Goal: Task Accomplishment & Management: Manage account settings

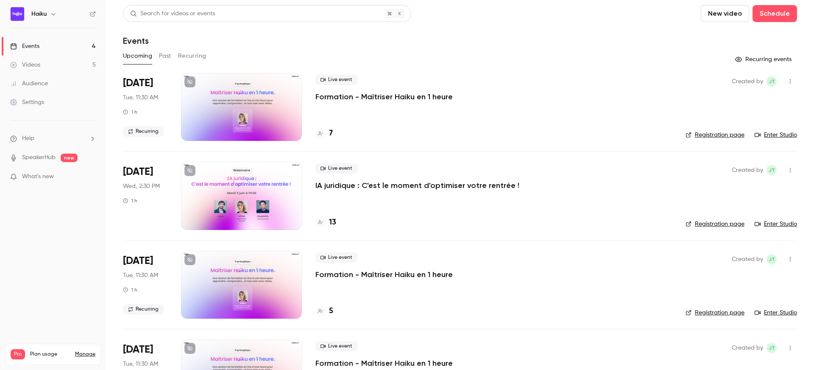
scroll to position [33, 0]
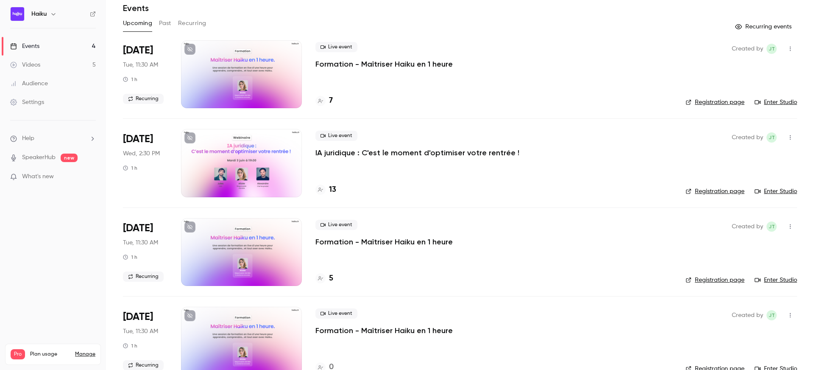
scroll to position [33, 0]
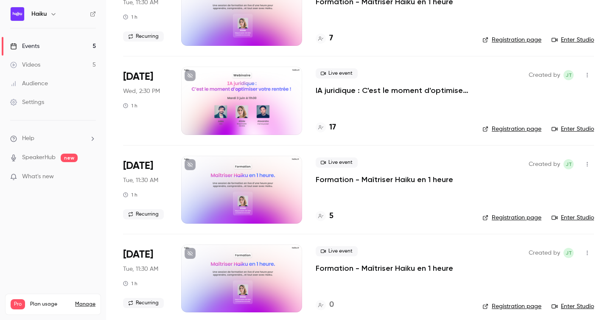
scroll to position [93, 0]
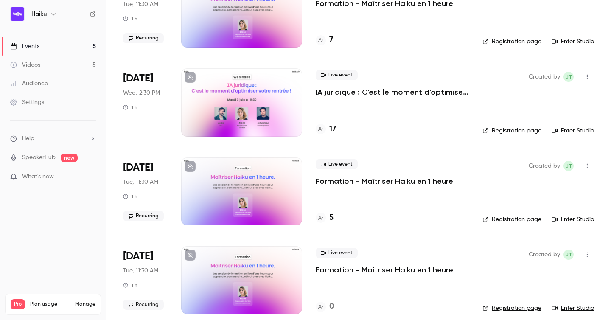
click at [337, 122] on div "Live event IA juridique : C'est le moment d'optimiser votre rentrée ! 17" at bounding box center [391, 102] width 153 height 68
click at [356, 94] on p "IA juridique : C'est le moment d'optimiser votre rentrée !" at bounding box center [391, 92] width 153 height 10
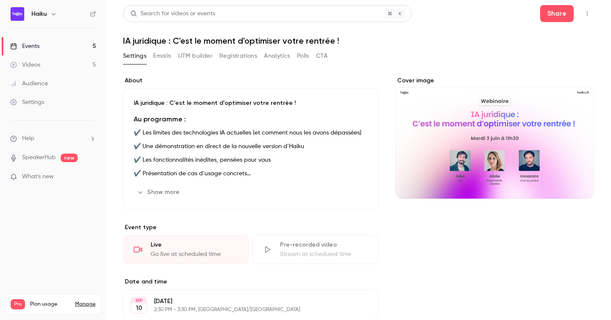
click at [232, 61] on button "Registrations" at bounding box center [238, 56] width 38 height 14
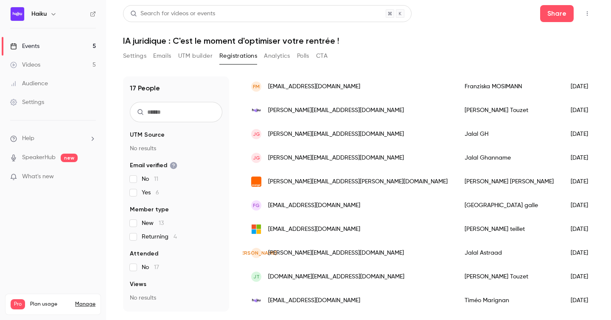
scroll to position [250, 0]
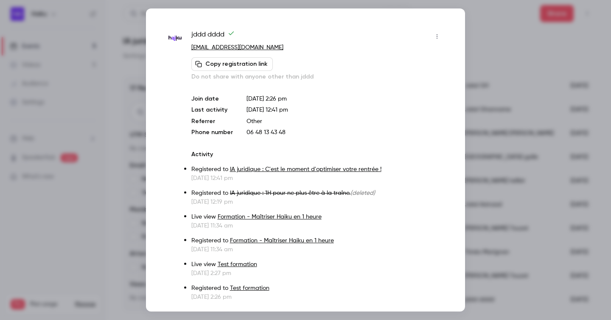
click at [436, 41] on button "button" at bounding box center [437, 37] width 14 height 14
click at [390, 76] on div "Remove registration" at bounding box center [404, 80] width 64 height 8
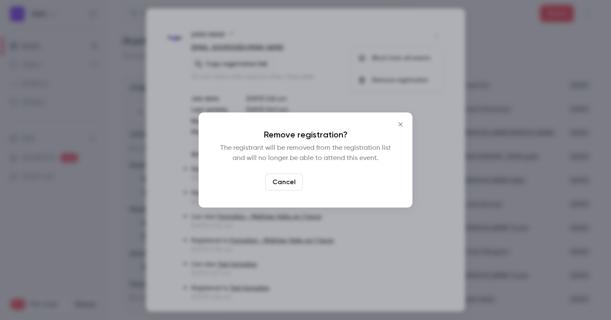
click at [328, 178] on button "Confirm" at bounding box center [326, 181] width 40 height 17
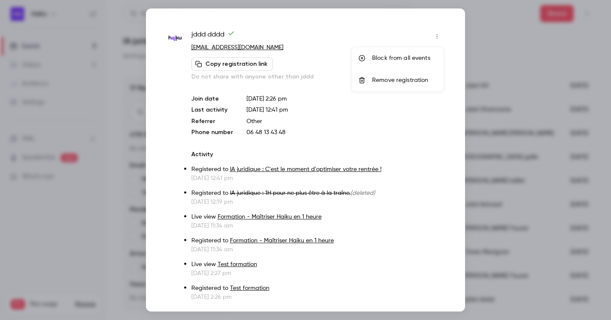
scroll to position [226, 0]
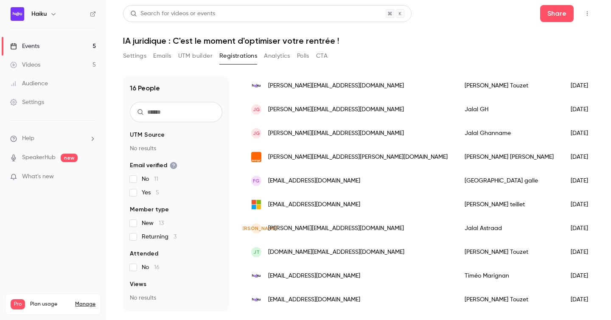
click at [371, 302] on div "[EMAIL_ADDRESS][DOMAIN_NAME]" at bounding box center [349, 299] width 213 height 24
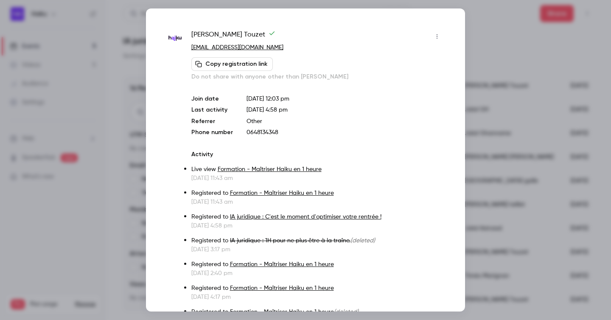
click at [483, 37] on div at bounding box center [305, 160] width 611 height 320
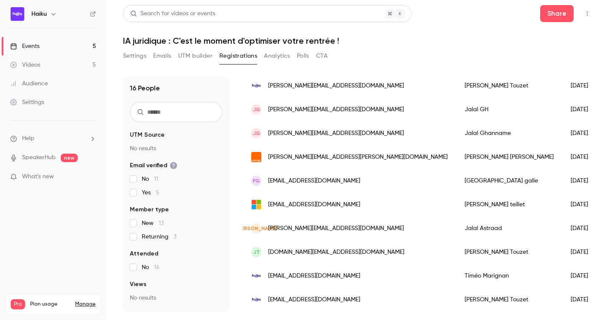
click at [562, 278] on div "[DATE]" at bounding box center [583, 276] width 43 height 24
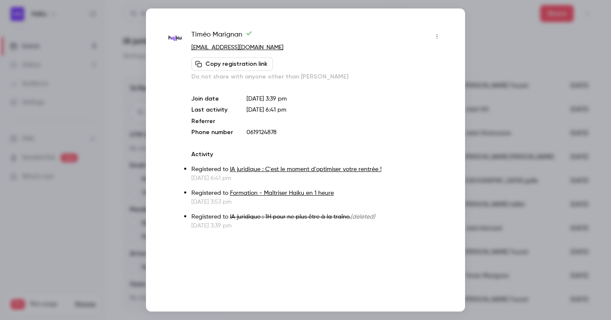
click at [434, 41] on button "button" at bounding box center [437, 37] width 14 height 14
click at [392, 72] on li "Remove registration" at bounding box center [397, 80] width 92 height 22
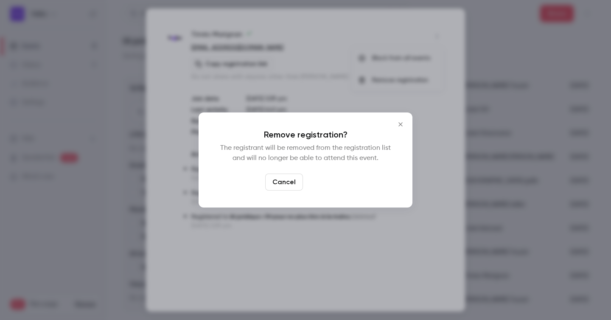
click at [330, 182] on button "Confirm" at bounding box center [326, 181] width 40 height 17
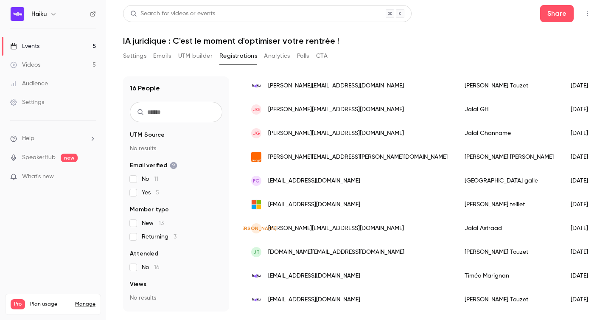
scroll to position [202, 0]
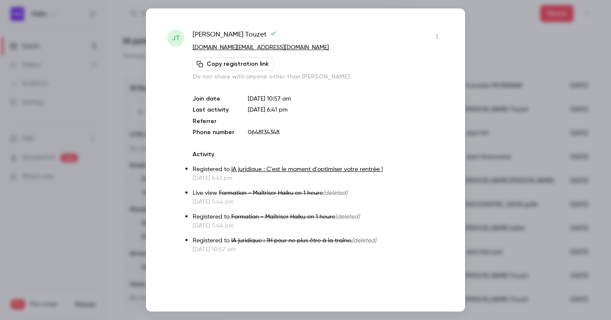
click at [437, 36] on icon "button" at bounding box center [436, 36] width 1 height 5
click at [377, 74] on li "Remove registration" at bounding box center [397, 80] width 92 height 22
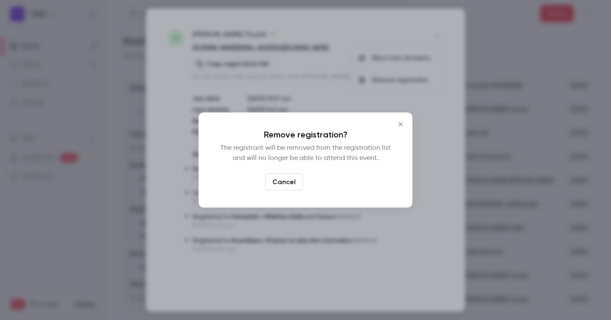
click at [313, 179] on button "Confirm" at bounding box center [326, 181] width 40 height 17
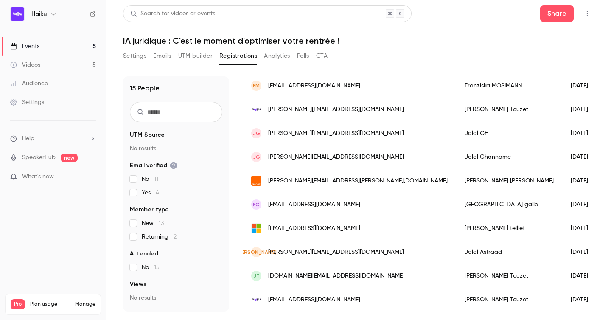
scroll to position [178, 0]
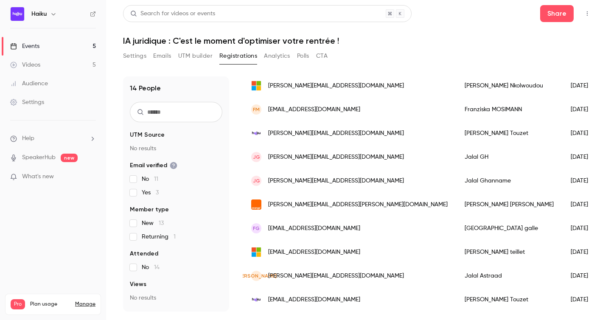
click at [562, 273] on div "2025/08/28" at bounding box center [583, 276] width 43 height 24
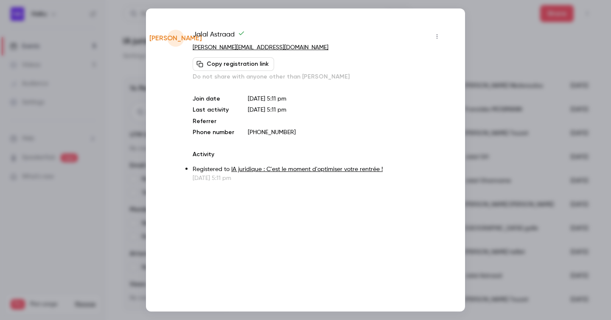
click at [432, 38] on button "button" at bounding box center [437, 37] width 14 height 14
click at [398, 76] on div "Remove registration" at bounding box center [404, 80] width 64 height 8
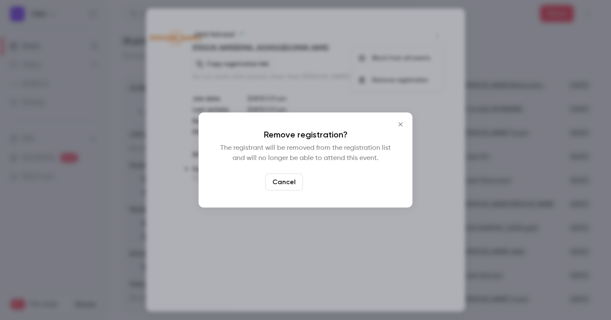
click at [329, 177] on button "Confirm" at bounding box center [326, 181] width 40 height 17
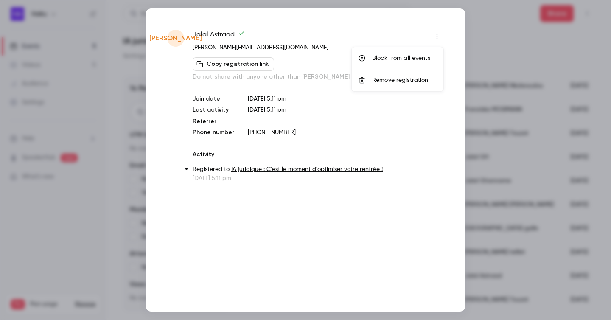
scroll to position [155, 0]
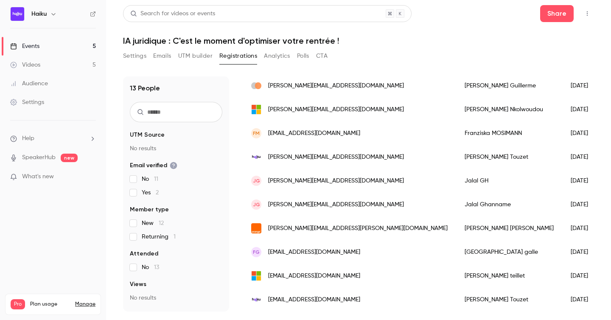
click at [372, 254] on div "Fg jeanmarcel.touzet@icloud.com" at bounding box center [349, 252] width 213 height 24
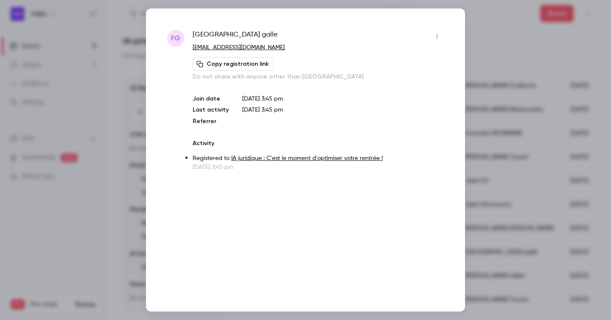
click at [434, 33] on icon "button" at bounding box center [436, 36] width 7 height 6
click at [391, 80] on div "Remove registration" at bounding box center [404, 80] width 64 height 8
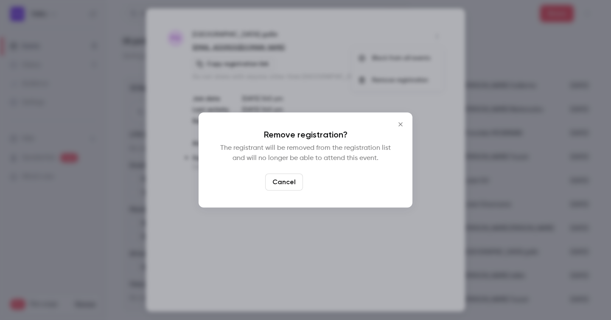
click at [320, 182] on button "Confirm" at bounding box center [326, 181] width 40 height 17
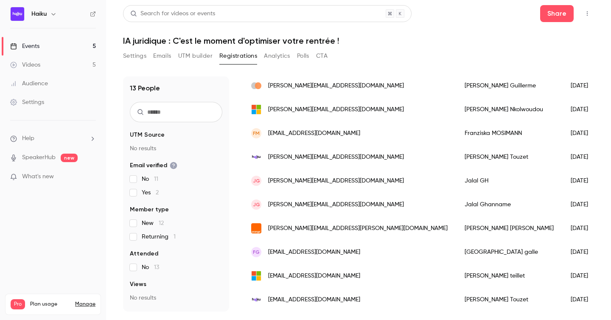
scroll to position [131, 0]
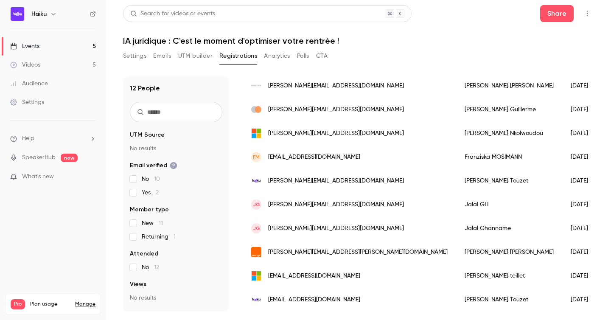
click at [311, 248] on span "jean.marcel.touzet@wanadoo.fr" at bounding box center [357, 252] width 179 height 9
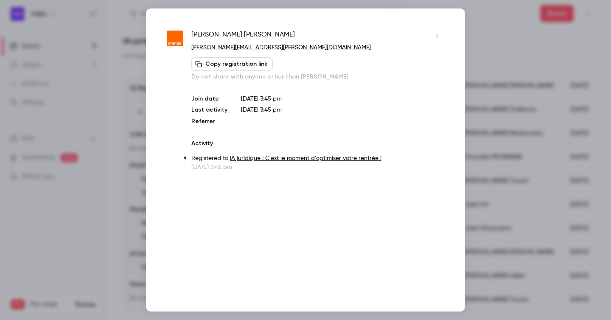
click at [431, 37] on button "button" at bounding box center [437, 37] width 14 height 14
click at [402, 75] on li "Remove registration" at bounding box center [397, 80] width 92 height 22
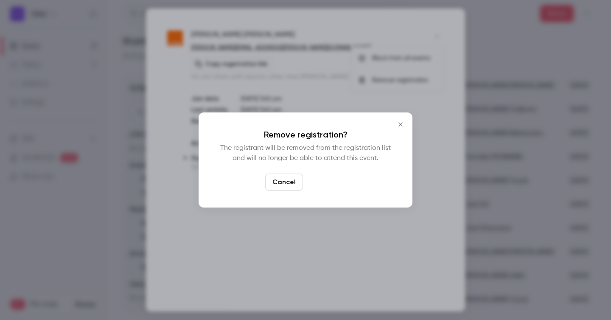
click at [324, 178] on button "Confirm" at bounding box center [326, 181] width 40 height 17
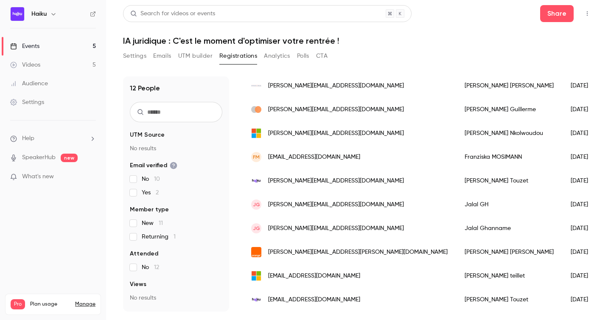
scroll to position [107, 0]
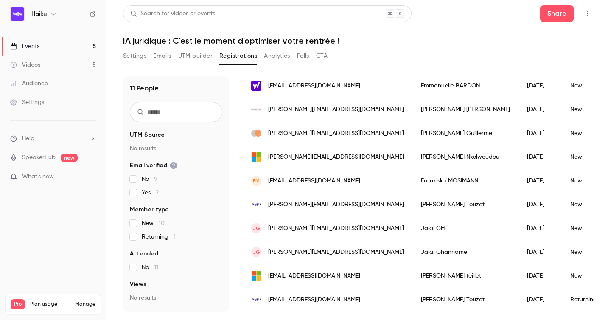
click at [307, 245] on div "JG jalal.ghanname@hotmail.com" at bounding box center [328, 252] width 170 height 24
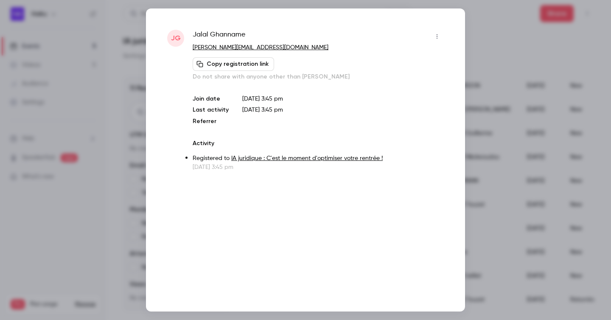
click at [437, 41] on button "button" at bounding box center [437, 37] width 14 height 14
click at [395, 76] on div "Remove registration" at bounding box center [404, 80] width 64 height 8
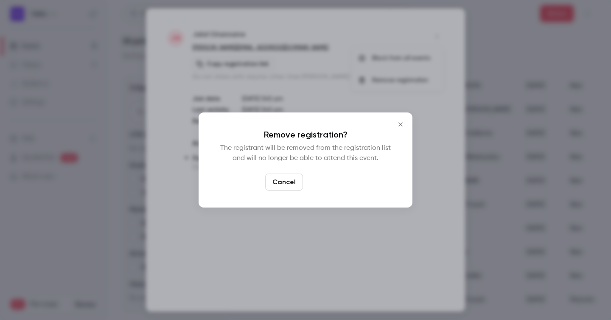
click at [329, 178] on button "Confirm" at bounding box center [326, 181] width 40 height 17
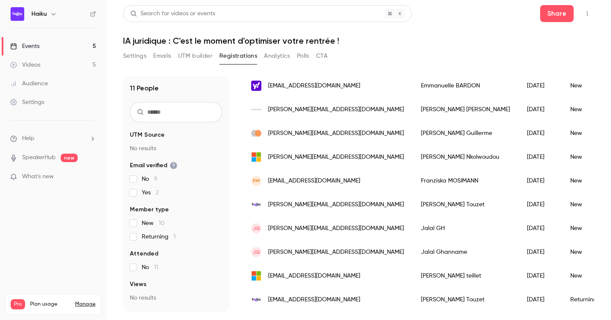
scroll to position [84, 0]
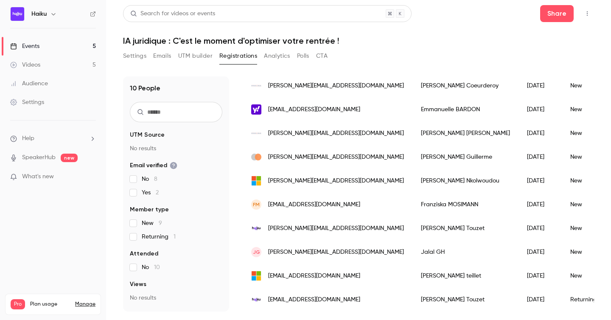
click at [291, 248] on span "jalal.ghanname.student@gmail.com" at bounding box center [336, 252] width 136 height 9
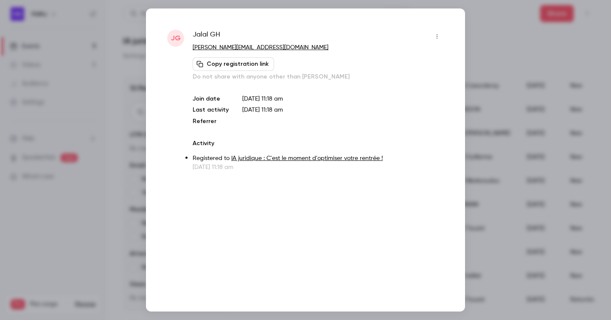
click at [434, 38] on icon "button" at bounding box center [436, 36] width 7 height 6
click at [414, 80] on div "Remove registration" at bounding box center [404, 80] width 64 height 8
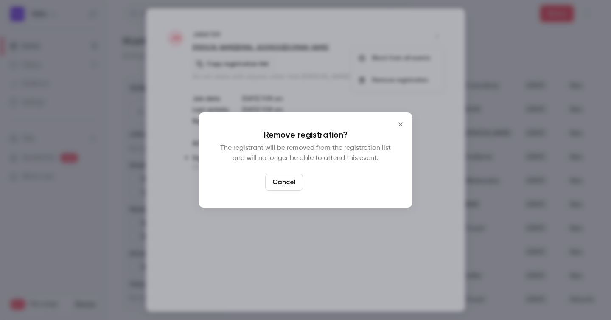
click at [327, 180] on button "Confirm" at bounding box center [326, 181] width 40 height 17
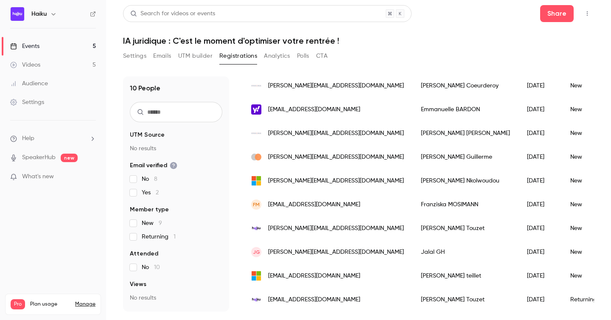
scroll to position [60, 0]
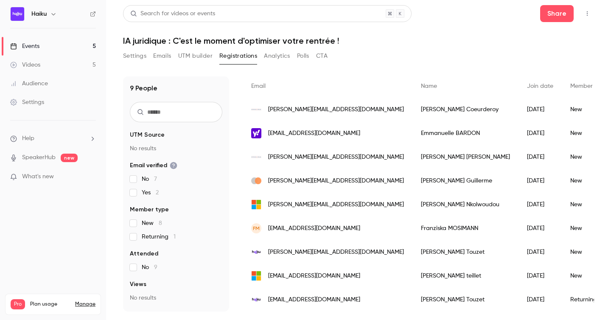
click at [342, 250] on div "jules.touzet@haiku.fr" at bounding box center [328, 252] width 170 height 24
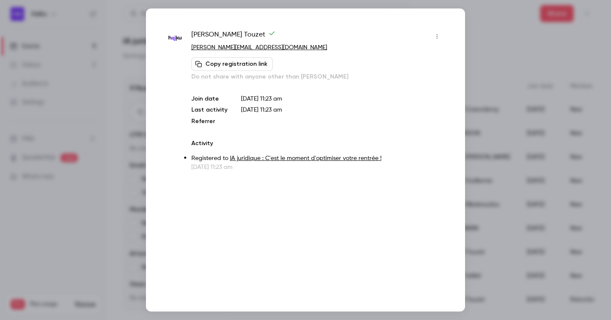
click at [438, 37] on icon "button" at bounding box center [436, 36] width 7 height 6
click at [407, 82] on div "Remove registration" at bounding box center [404, 80] width 64 height 8
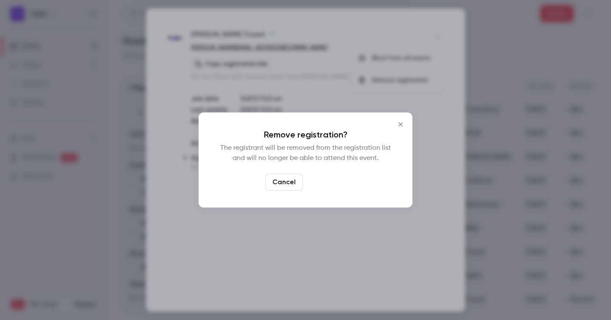
click at [329, 178] on button "Confirm" at bounding box center [326, 181] width 40 height 17
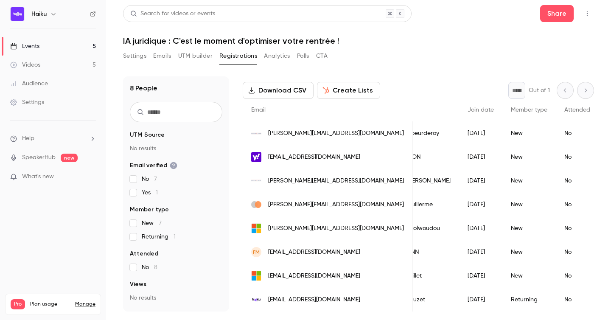
scroll to position [0, 0]
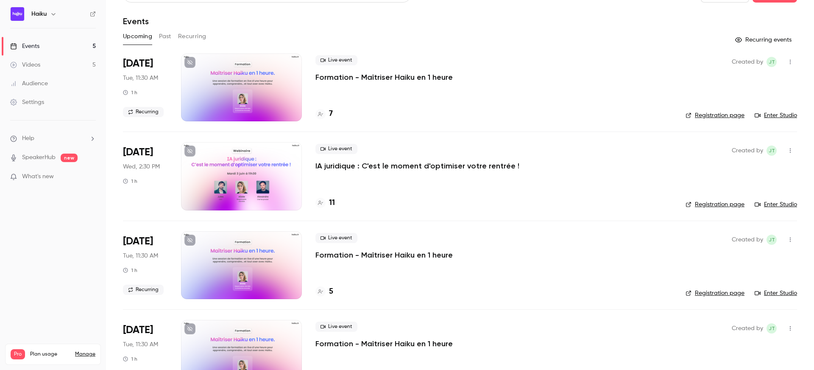
scroll to position [13, 0]
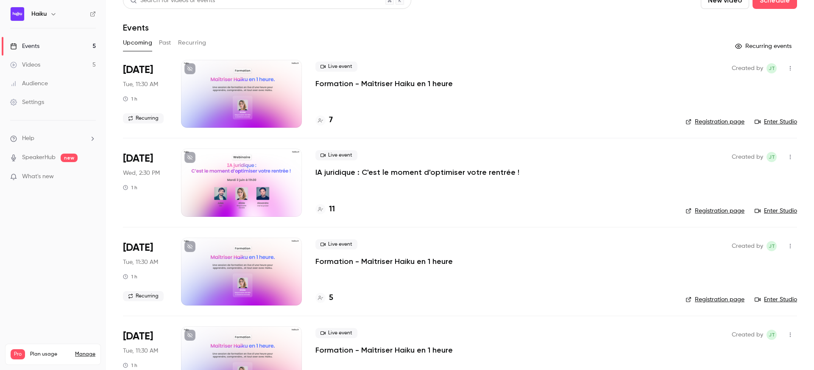
click at [365, 173] on p "IA juridique : C'est le moment d'optimiser votre rentrée !" at bounding box center [417, 172] width 204 height 10
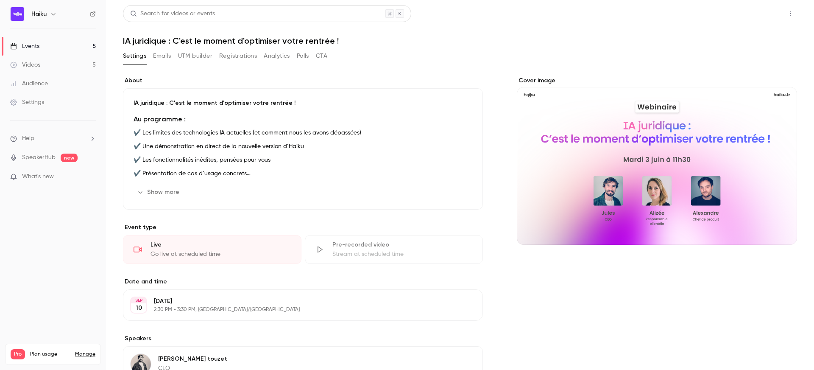
click at [752, 13] on button "Share" at bounding box center [759, 13] width 33 height 17
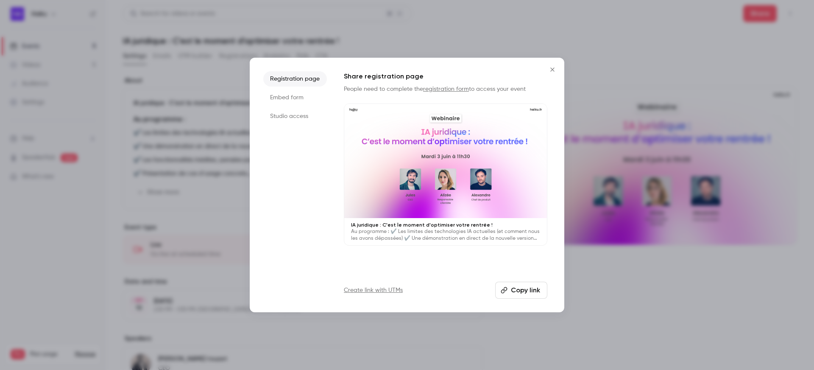
click at [550, 70] on icon "Close" at bounding box center [552, 69] width 10 height 7
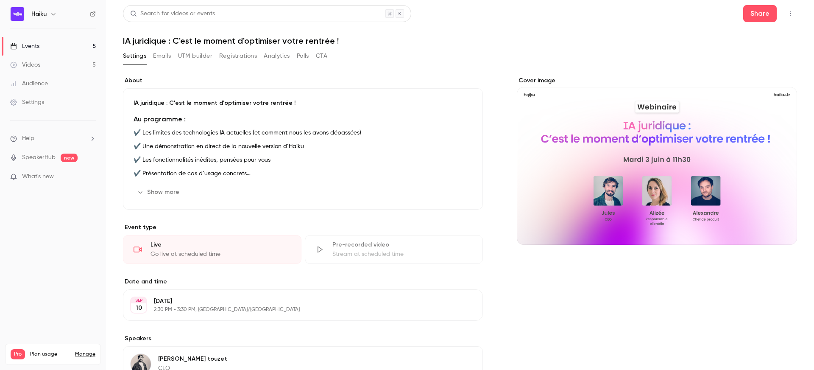
click at [230, 54] on button "Registrations" at bounding box center [238, 56] width 38 height 14
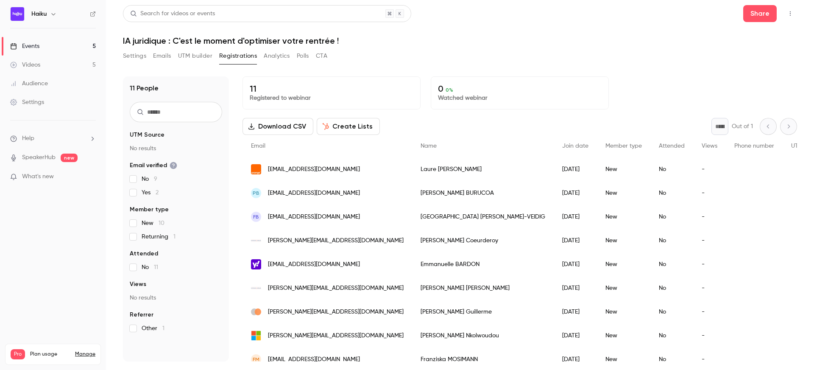
click at [189, 58] on button "UTM builder" at bounding box center [195, 56] width 34 height 14
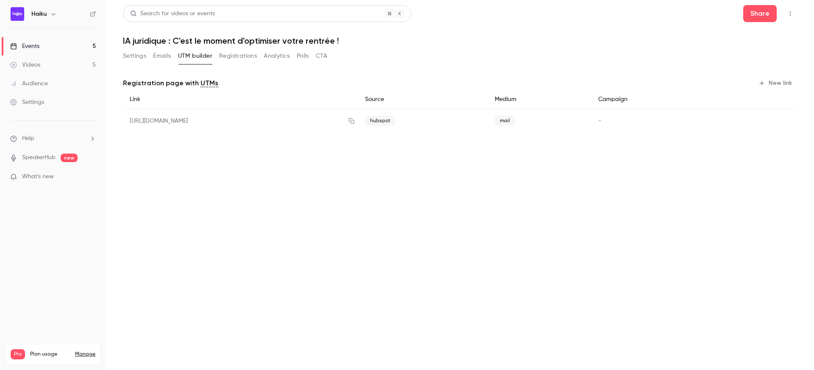
click at [764, 82] on icon "button" at bounding box center [761, 83] width 7 height 7
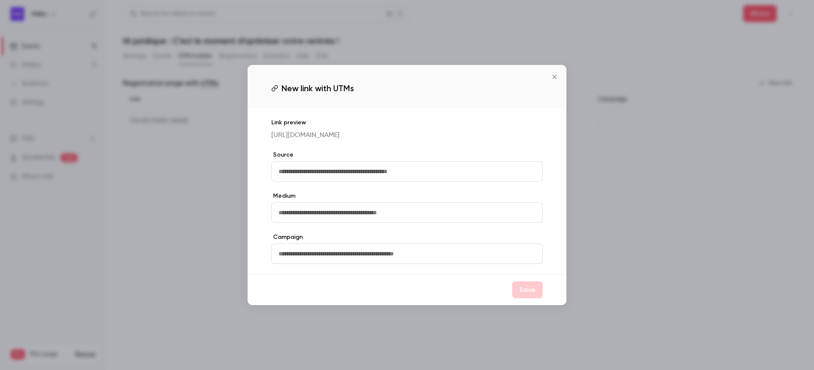
click at [349, 174] on input "text" at bounding box center [406, 171] width 271 height 20
type input "*********"
click at [318, 220] on input "text" at bounding box center [406, 212] width 271 height 20
type input "****"
click at [521, 290] on button "Save" at bounding box center [527, 289] width 31 height 17
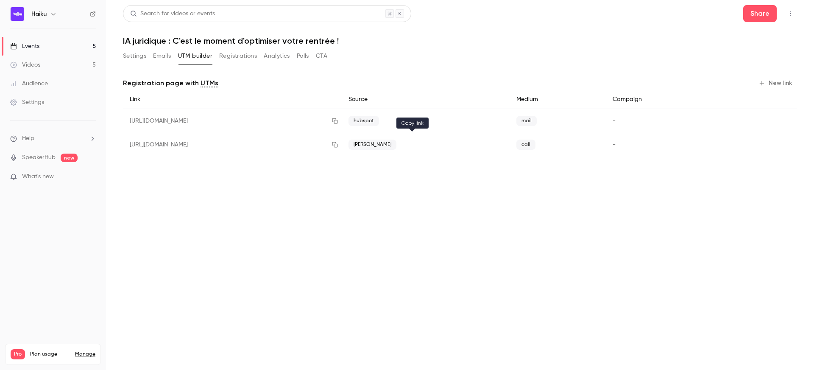
click at [338, 147] on icon "button" at bounding box center [335, 145] width 7 height 6
